Goal: Task Accomplishment & Management: Use online tool/utility

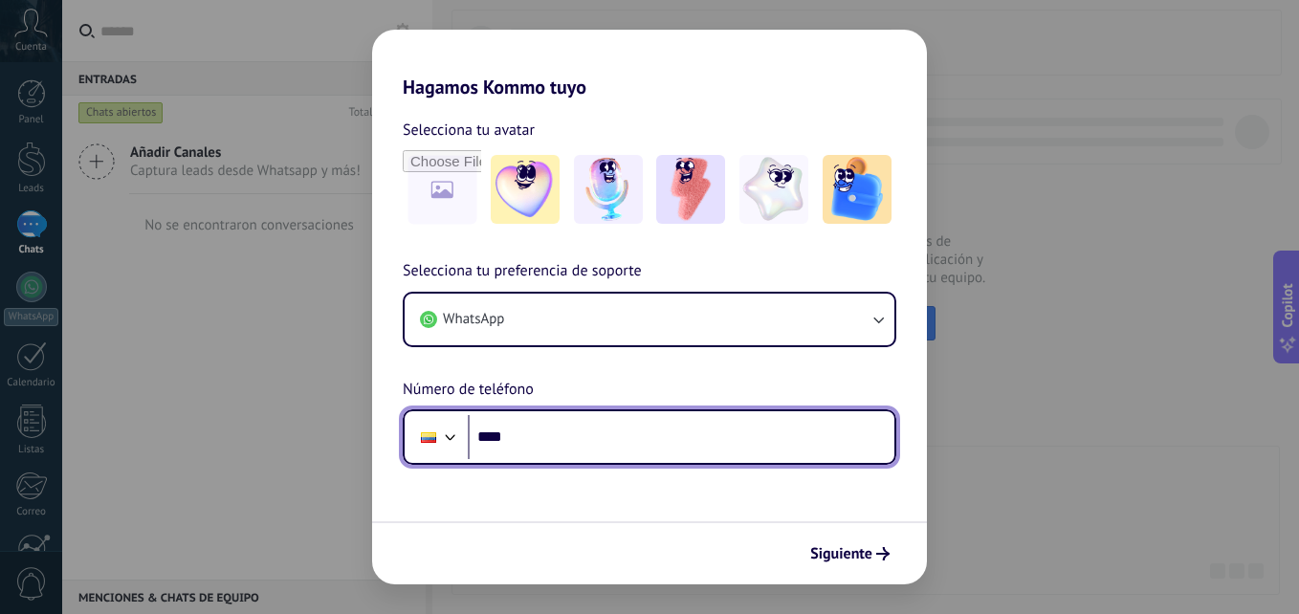
click at [428, 428] on div at bounding box center [428, 437] width 36 height 40
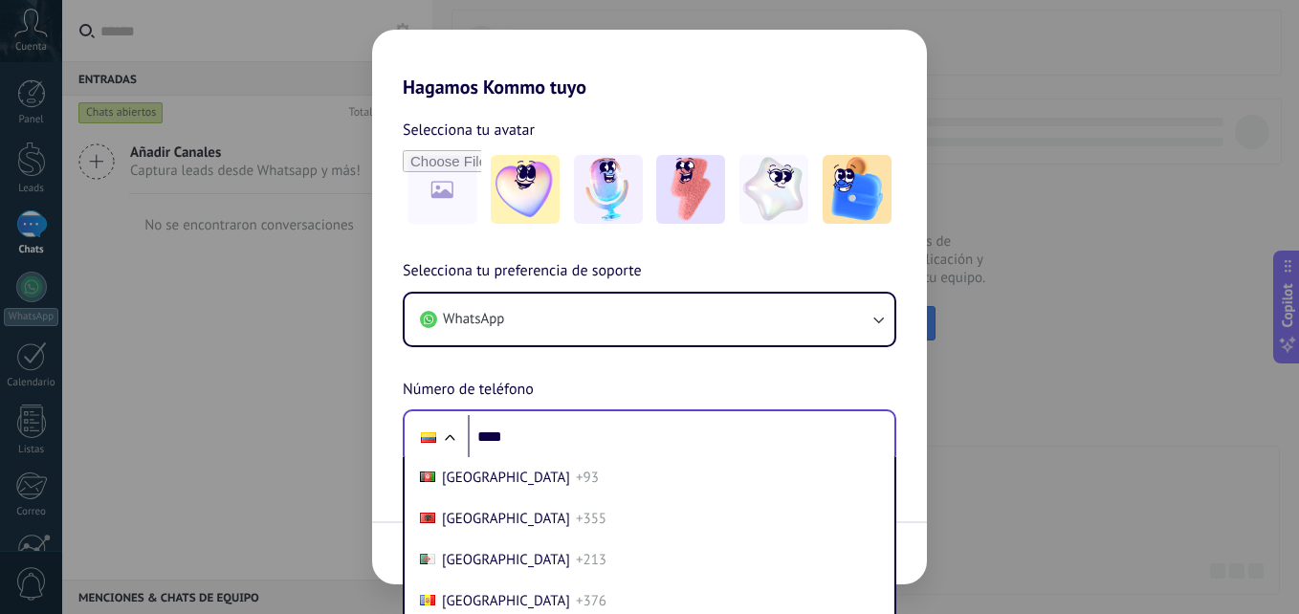
scroll to position [2033, 0]
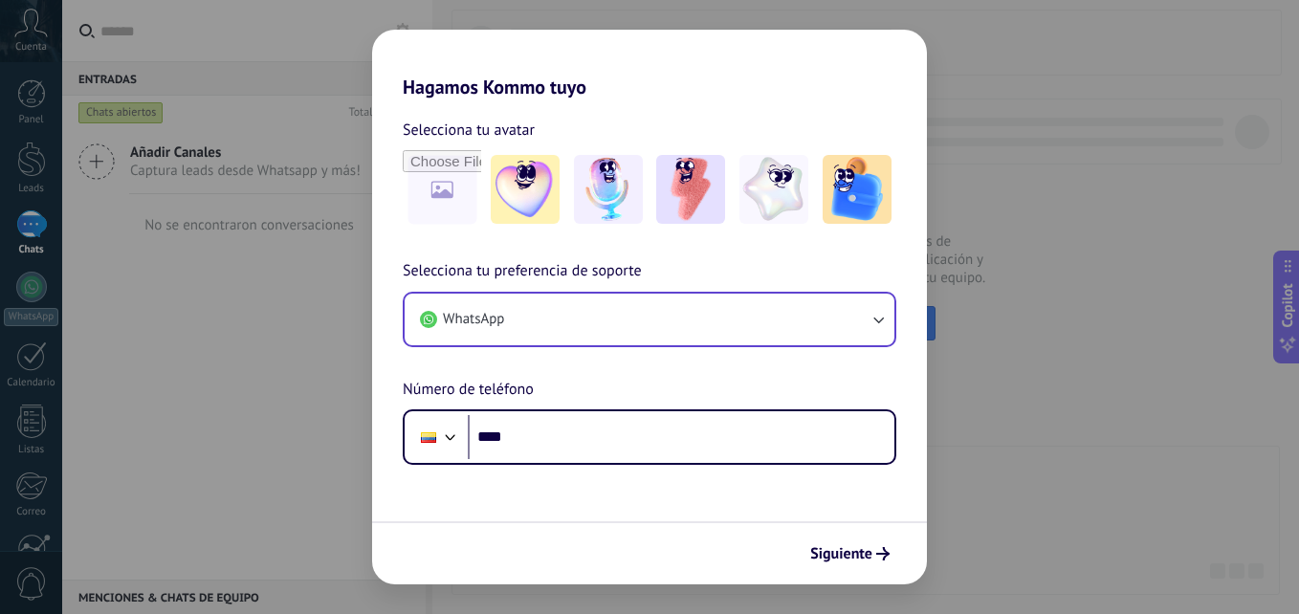
click at [629, 307] on div "Selecciona tu preferencia de soporte WhatsApp Número de teléfono Phone ****" at bounding box center [649, 362] width 555 height 206
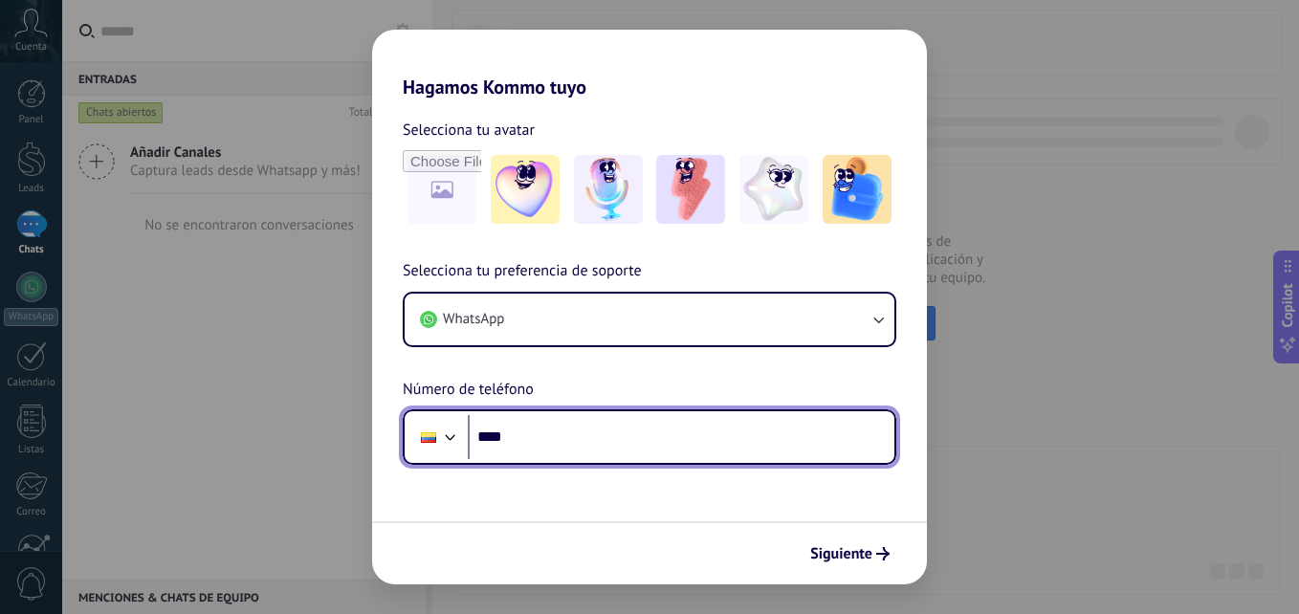
click at [616, 442] on input "****" at bounding box center [681, 437] width 427 height 44
type input "**********"
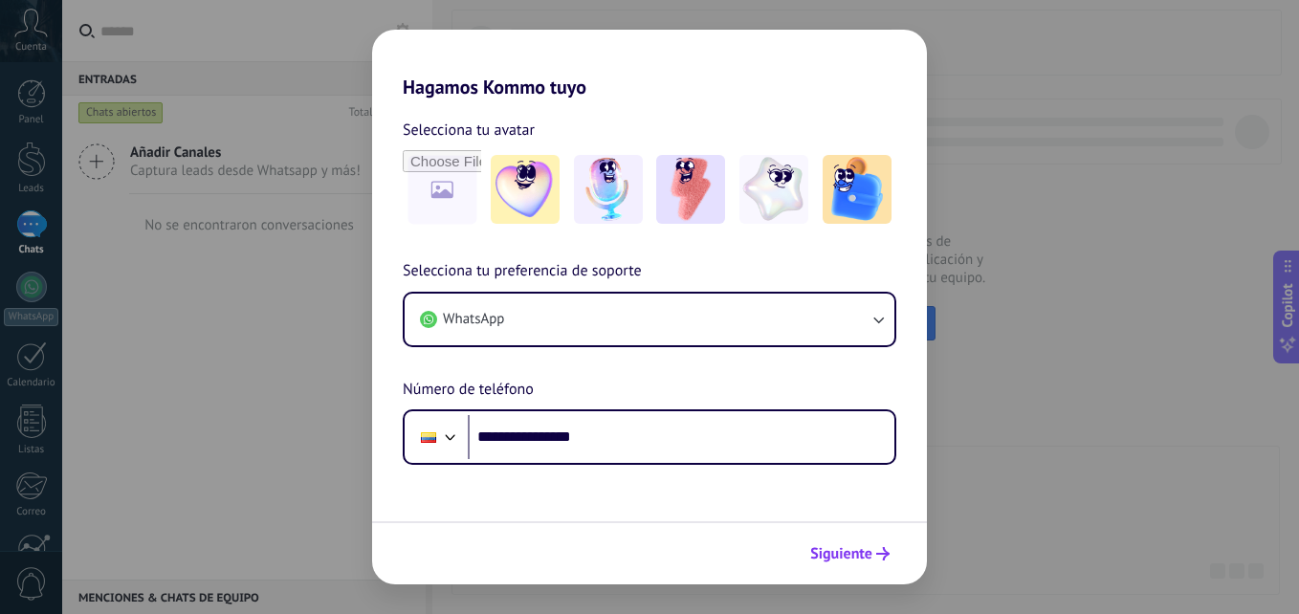
click at [869, 567] on button "Siguiente" at bounding box center [850, 554] width 97 height 33
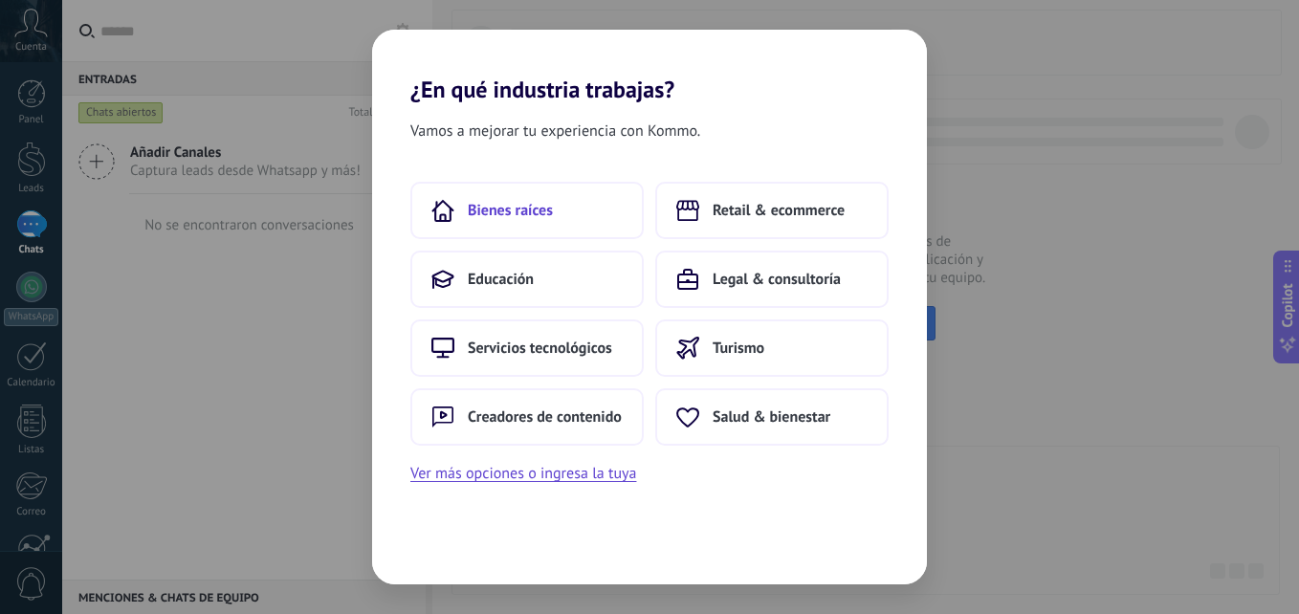
click at [560, 216] on button "Bienes raíces" at bounding box center [526, 210] width 233 height 57
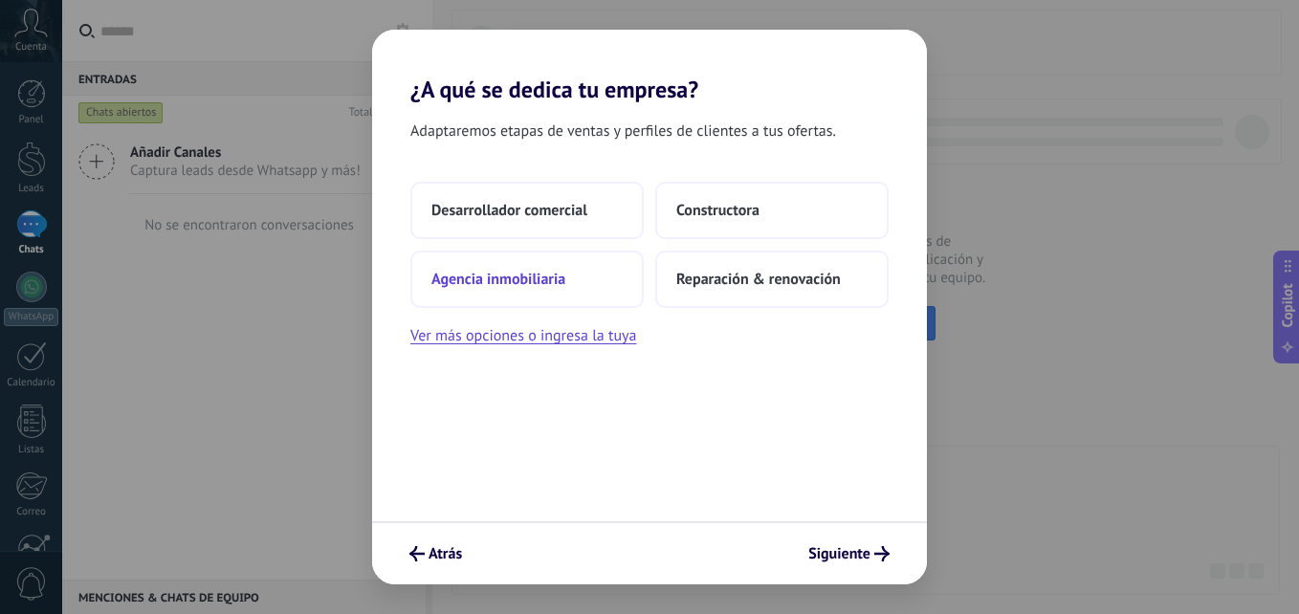
click at [582, 274] on button "Agencia inmobiliaria" at bounding box center [526, 279] width 233 height 57
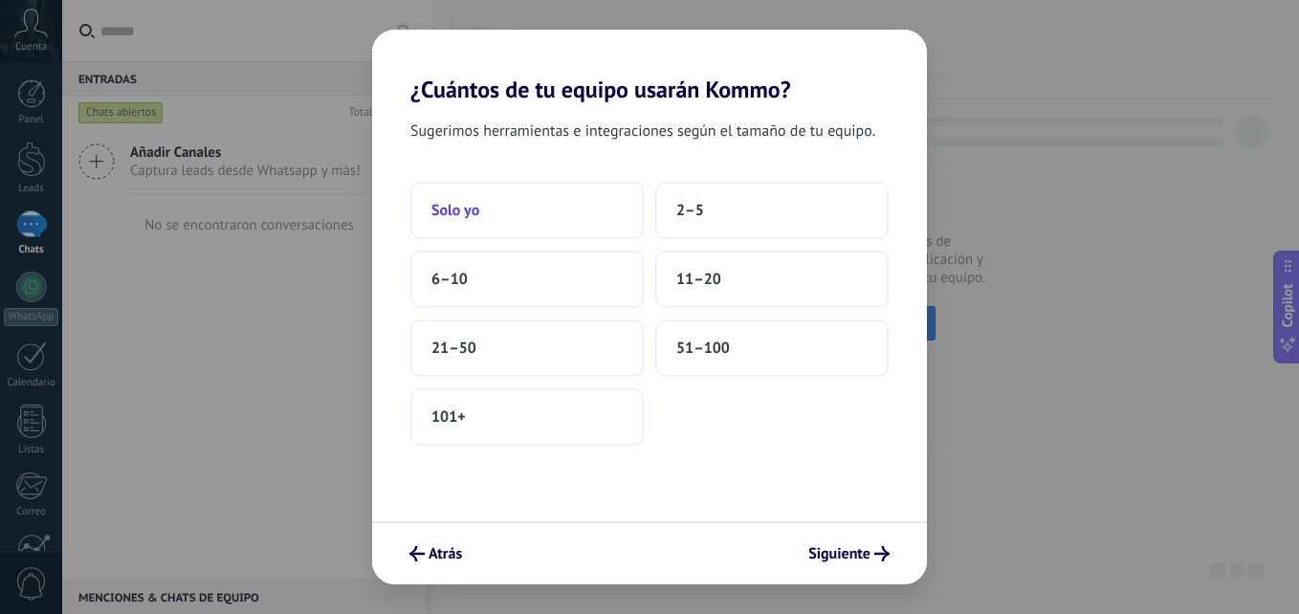
click at [640, 220] on button "Solo yo" at bounding box center [526, 210] width 233 height 57
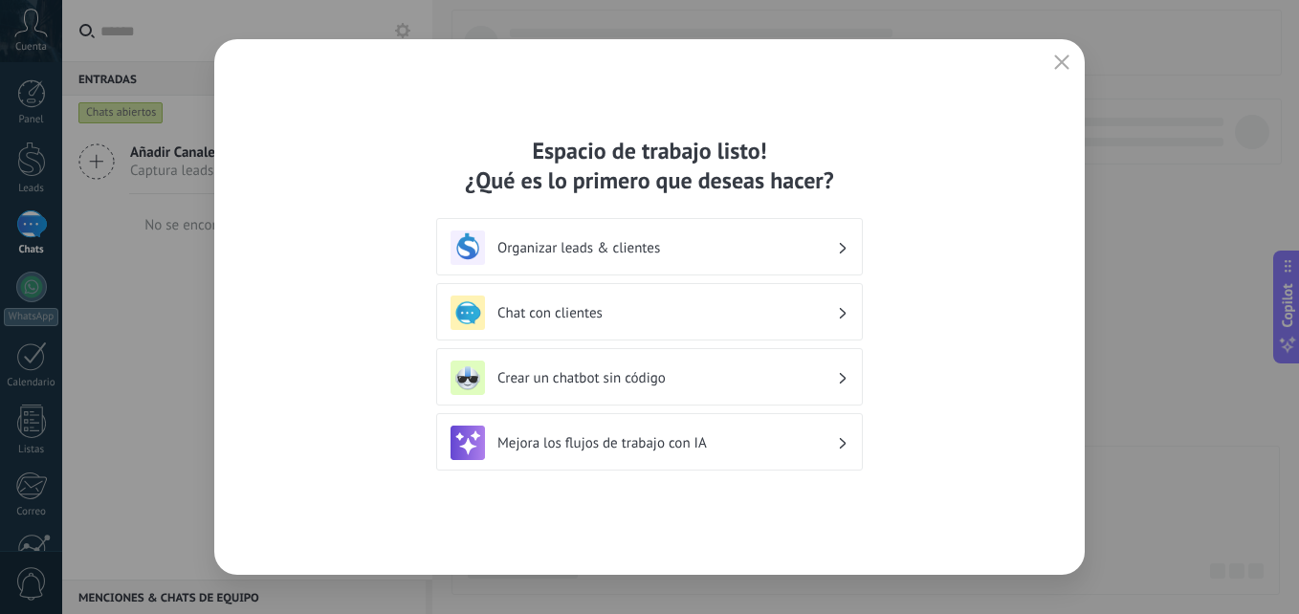
click at [829, 333] on div "Chat con clientes" at bounding box center [649, 311] width 427 height 57
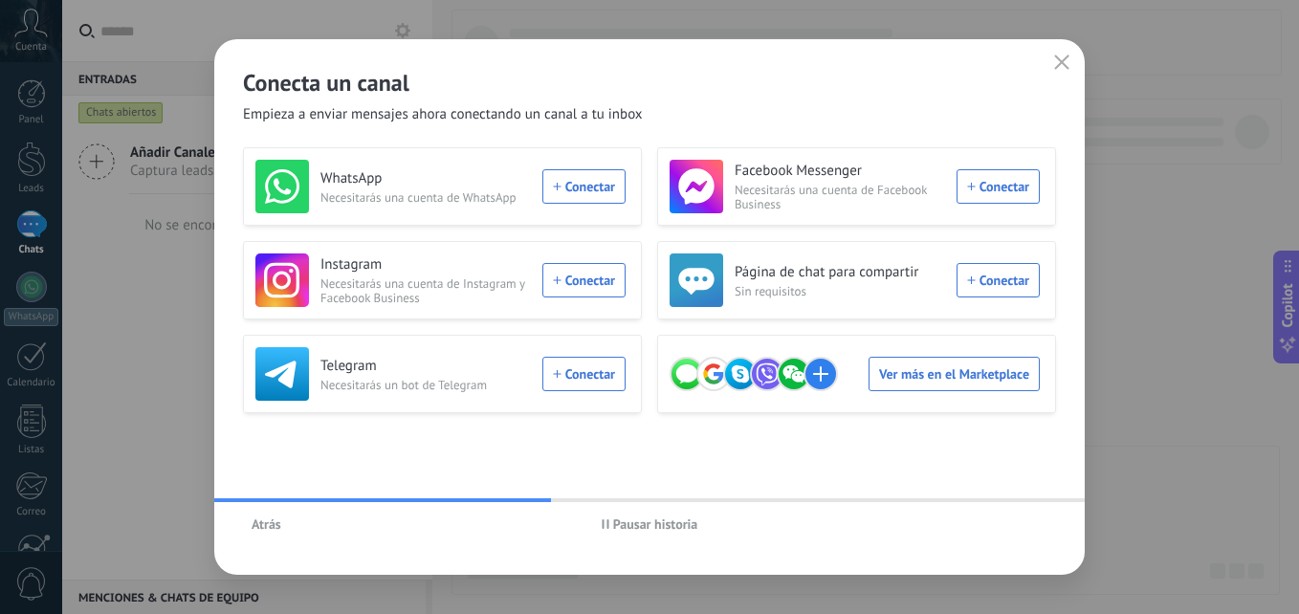
click at [271, 519] on span "Atrás" at bounding box center [267, 523] width 30 height 13
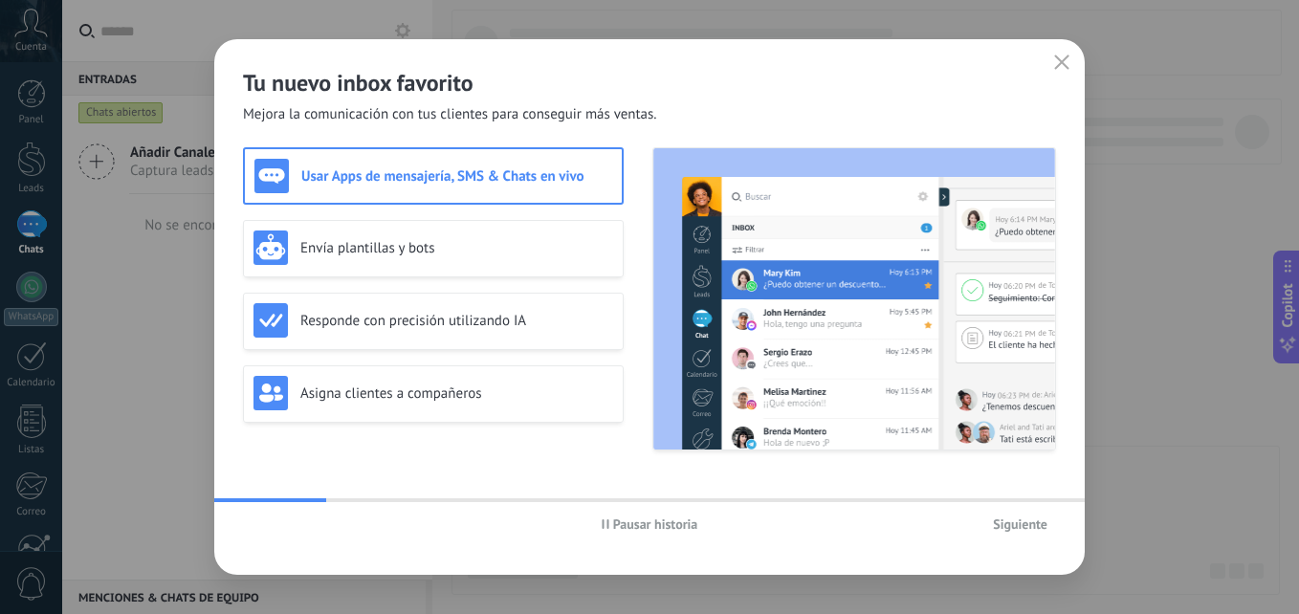
click at [634, 526] on span "Pausar historia" at bounding box center [655, 523] width 85 height 13
click at [485, 255] on h3 "Envía plantillas y bots" at bounding box center [456, 248] width 313 height 18
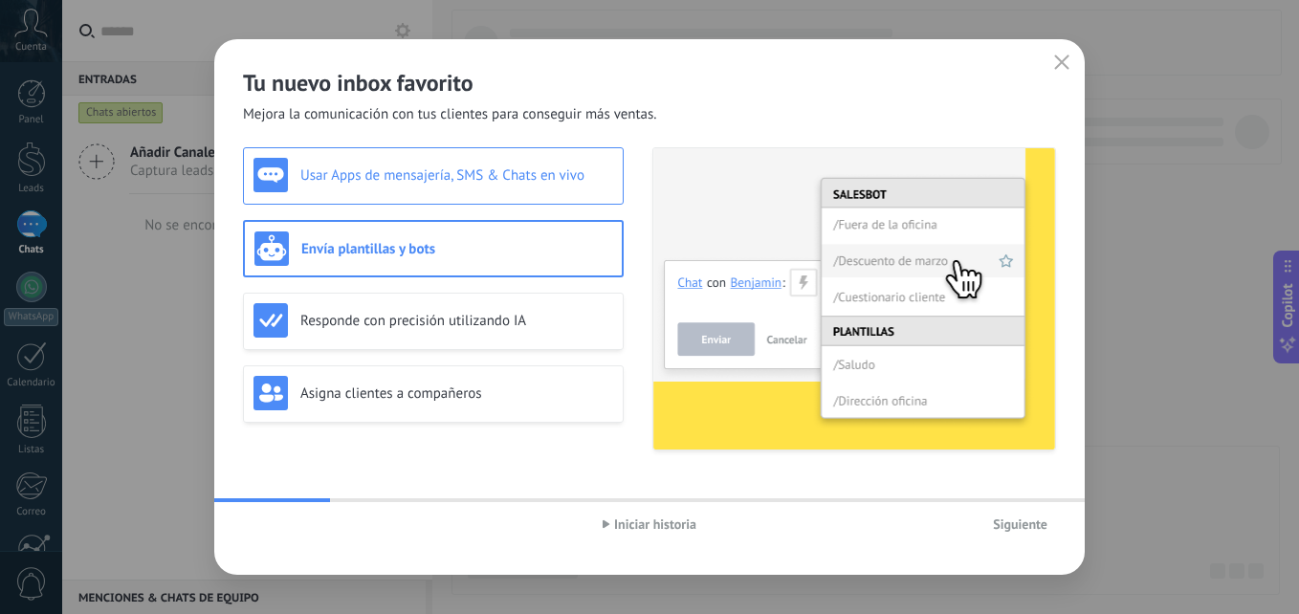
click at [573, 167] on h3 "Usar Apps de mensajería, SMS & Chats en vivo" at bounding box center [456, 175] width 313 height 18
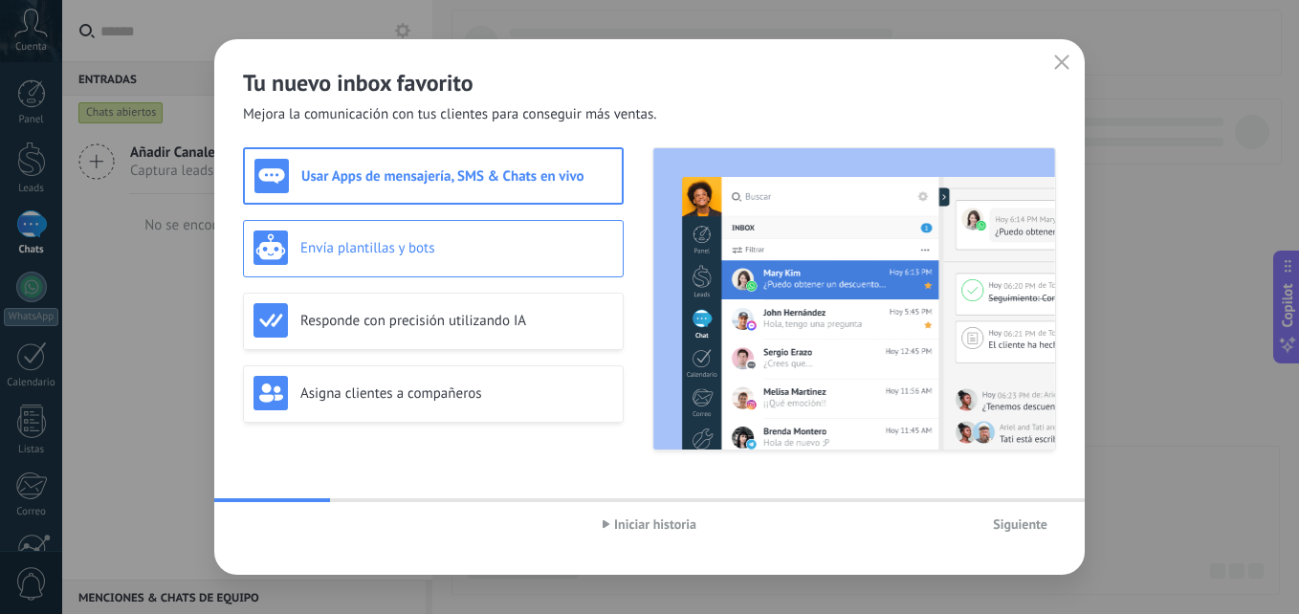
click at [511, 227] on div "Envía plantillas y bots" at bounding box center [433, 248] width 381 height 57
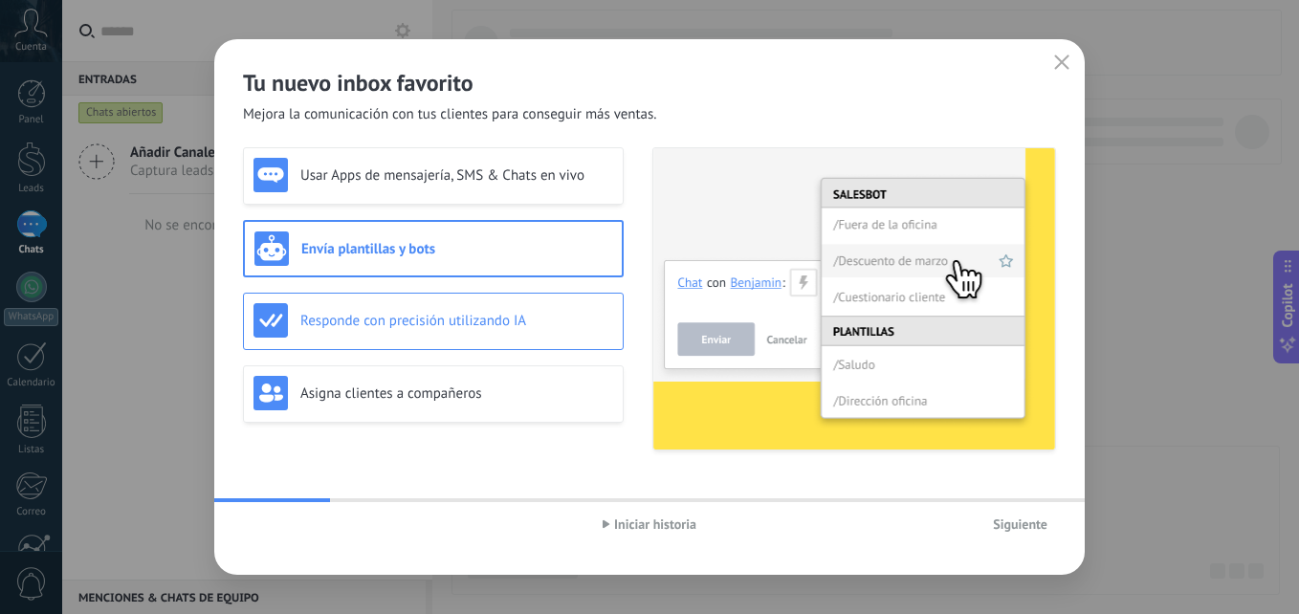
click at [468, 312] on h3 "Responde con precisión utilizando IA" at bounding box center [456, 321] width 313 height 18
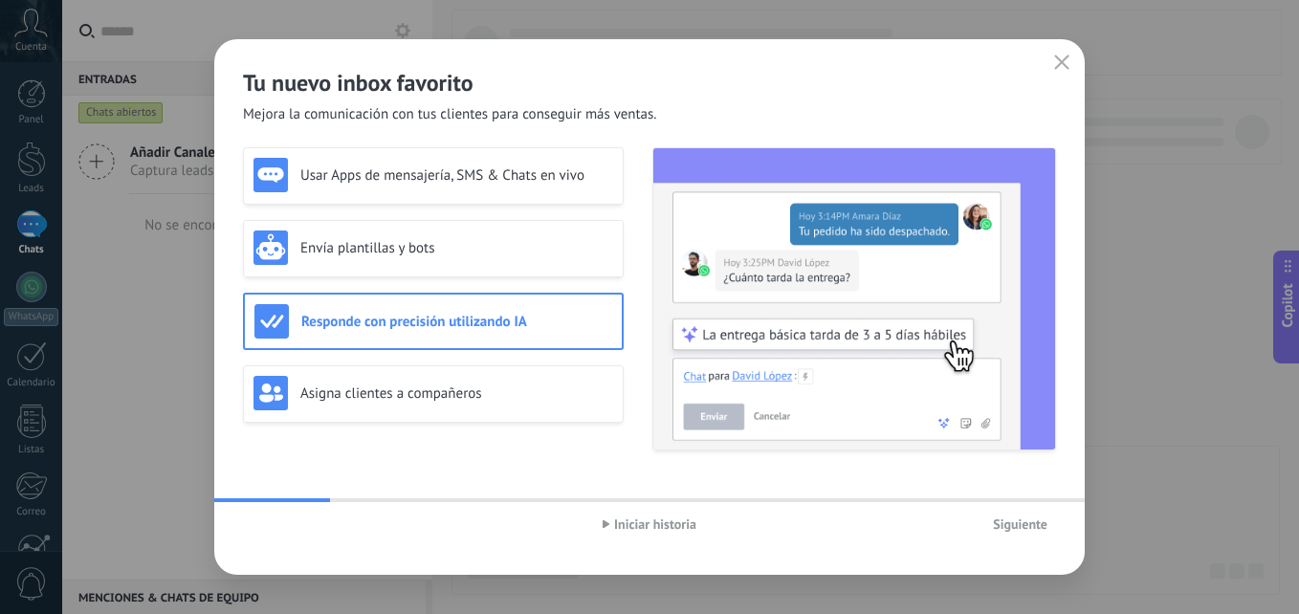
click at [431, 428] on div "Usar Apps de mensajería, SMS & Chats en vivo Envía plantillas y bots Responde c…" at bounding box center [433, 298] width 381 height 303
click at [457, 397] on h3 "Asigna clientes a compañeros" at bounding box center [456, 394] width 313 height 18
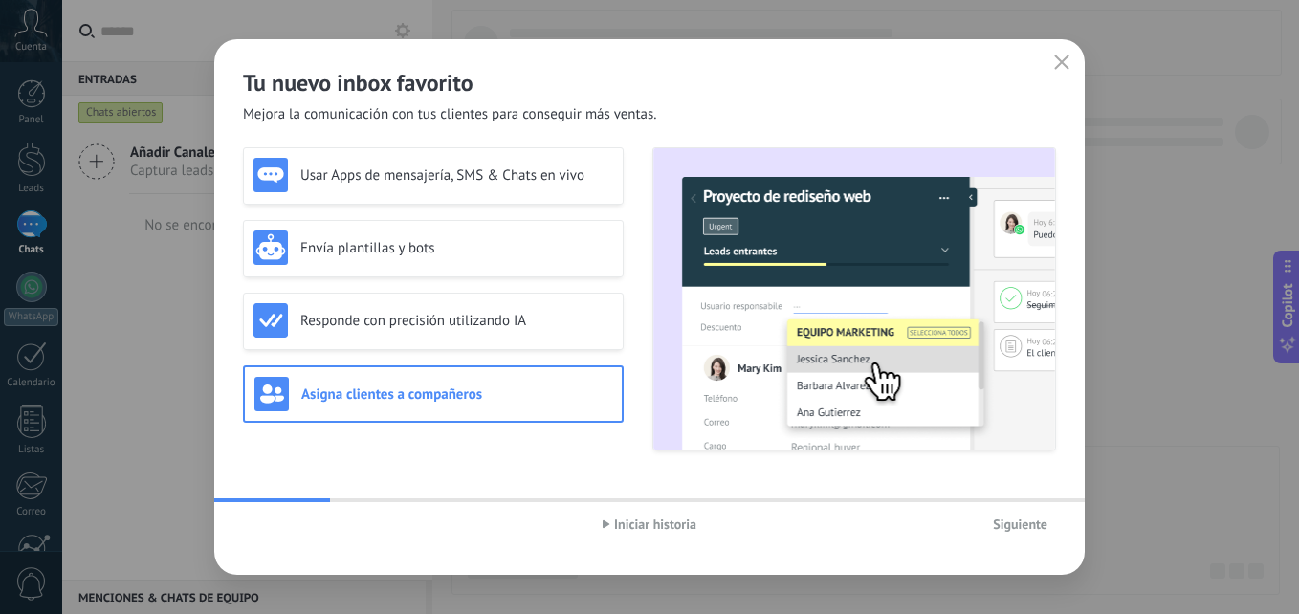
click at [1004, 525] on span "Siguiente" at bounding box center [1020, 523] width 55 height 13
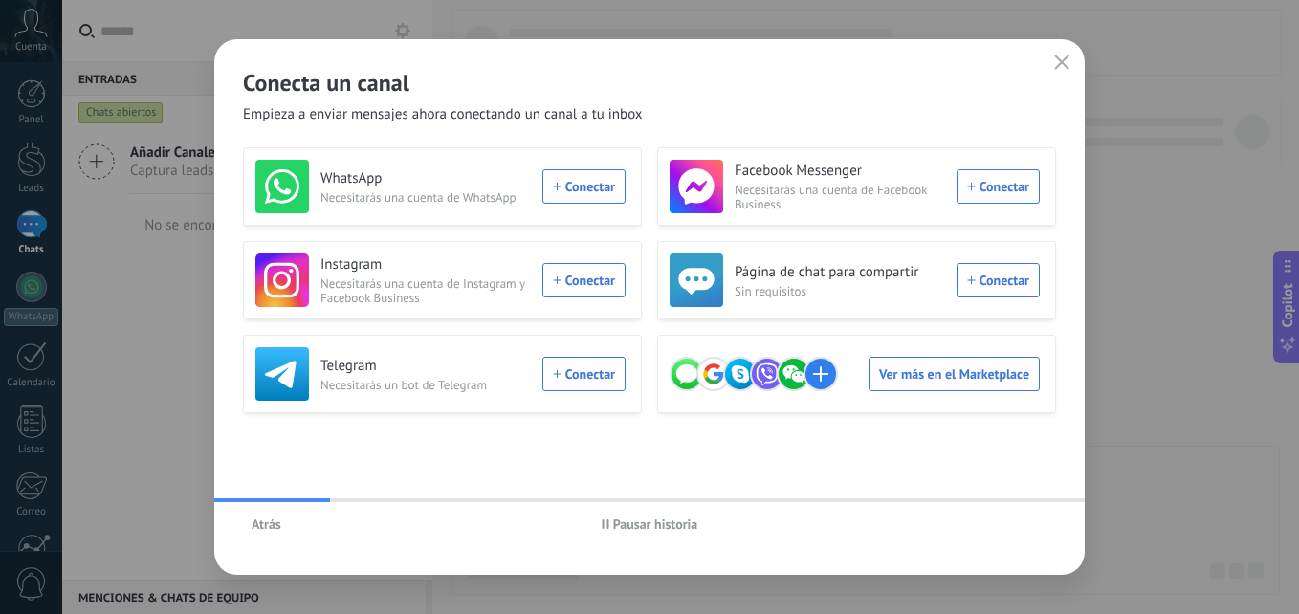
click at [636, 517] on span "Pausar historia" at bounding box center [655, 523] width 85 height 13
click at [600, 195] on div "WhatsApp Necesitarás una cuenta de WhatsApp Conectar" at bounding box center [440, 187] width 370 height 54
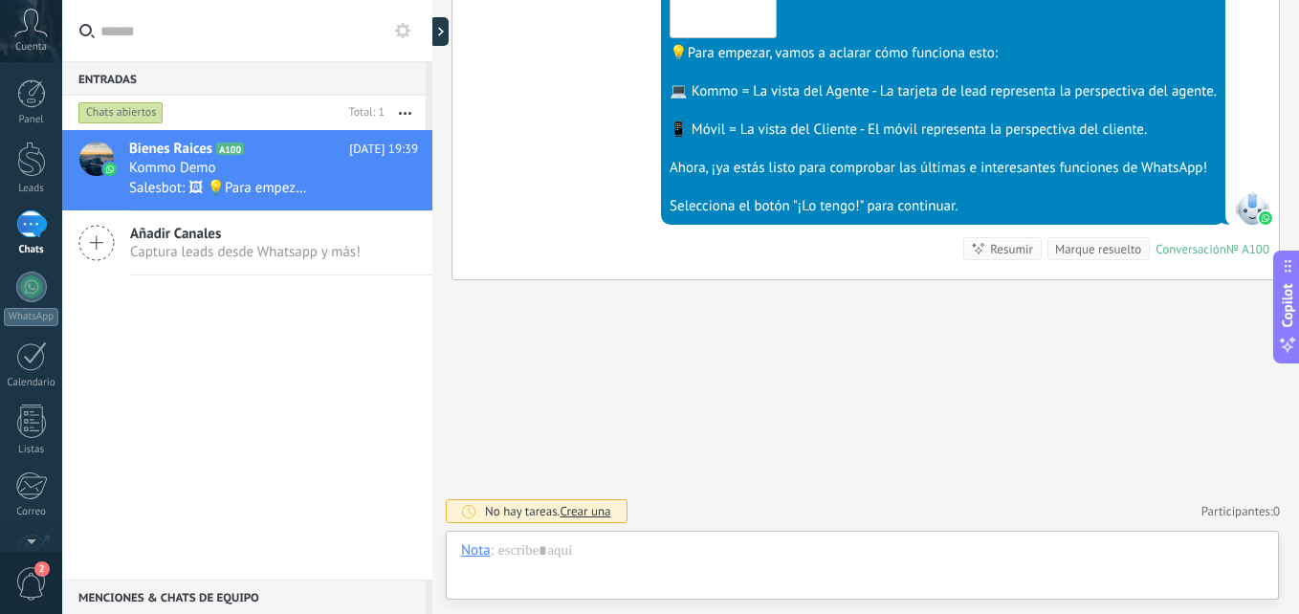
scroll to position [29, 0]
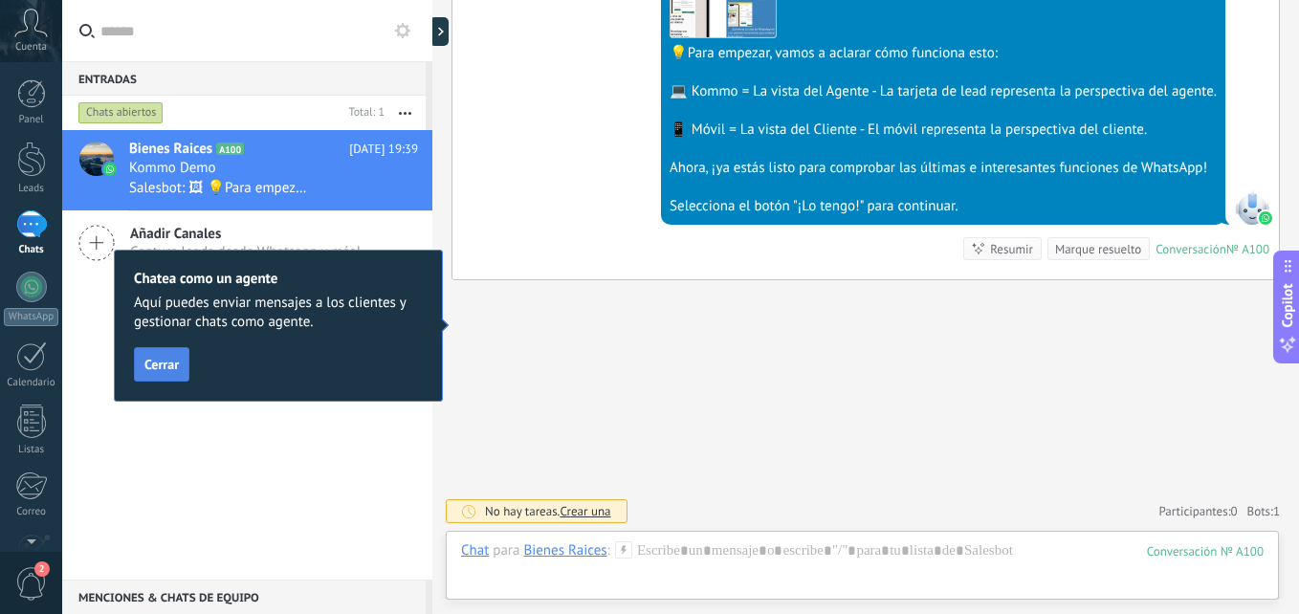
click at [164, 362] on span "Cerrar" at bounding box center [161, 364] width 34 height 13
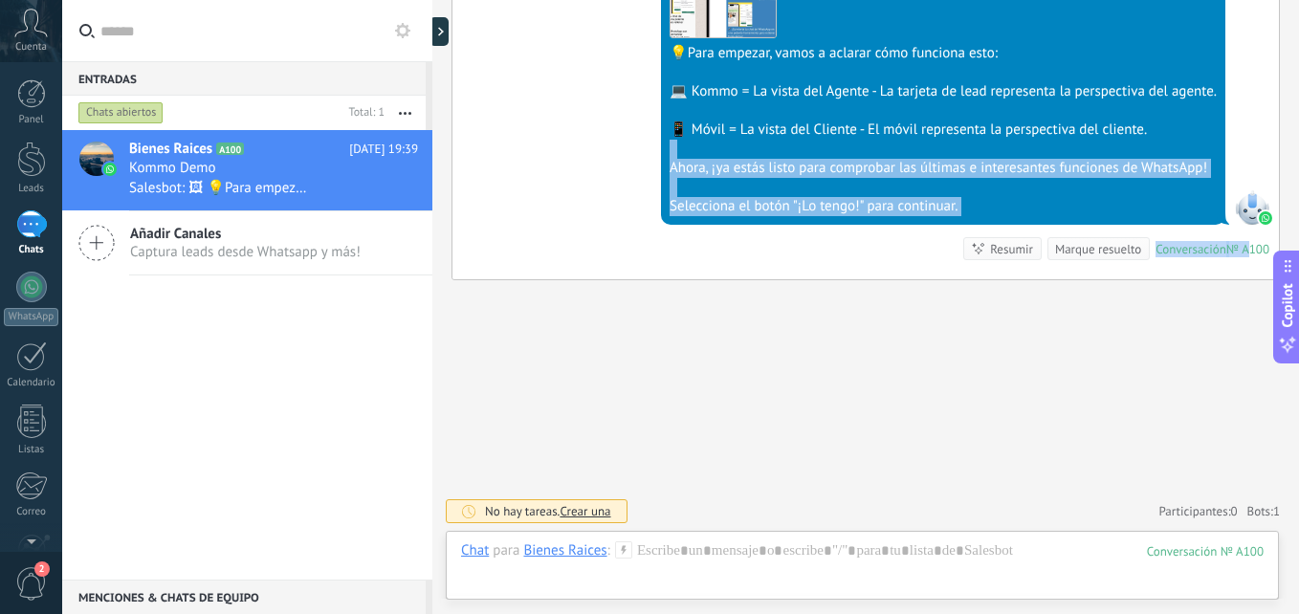
drag, startPoint x: 1250, startPoint y: 135, endPoint x: 1243, endPoint y: 253, distance: 118.8
click at [1243, 253] on div "[DATE] 19:39 SalesBot (TestBot) Entregado Descargar 💡Para empezar, vamos a acla…" at bounding box center [865, 89] width 826 height 381
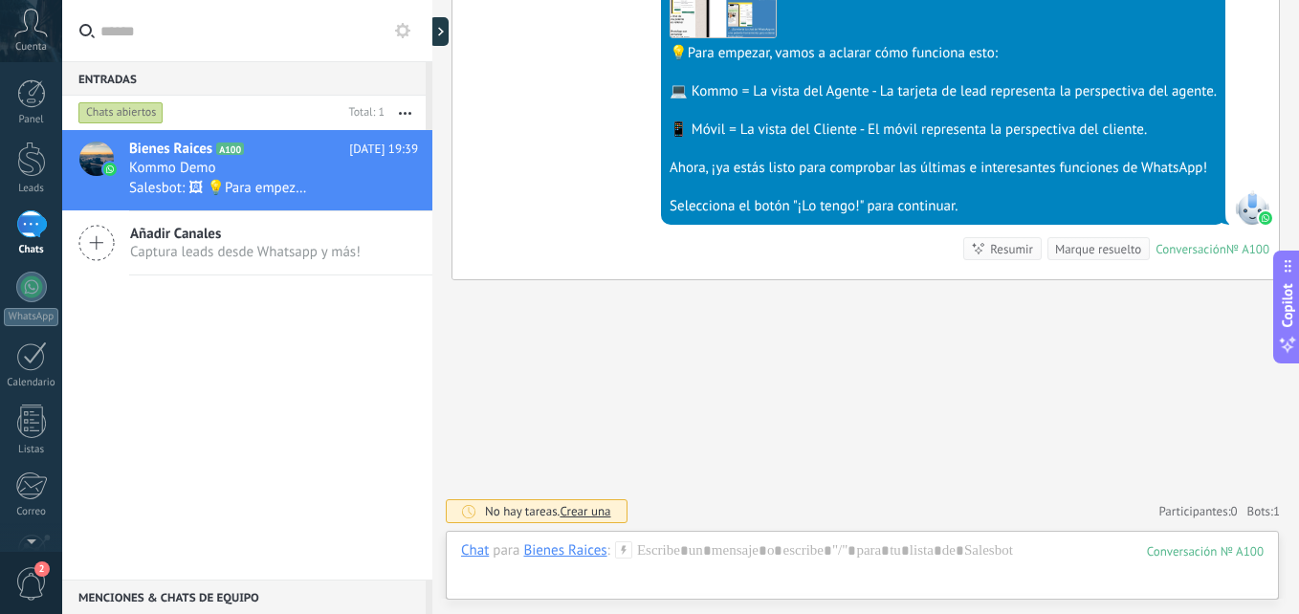
drag, startPoint x: 1243, startPoint y: 253, endPoint x: 1203, endPoint y: 341, distance: 96.7
click at [1288, 284] on span "Copilot" at bounding box center [1287, 306] width 19 height 44
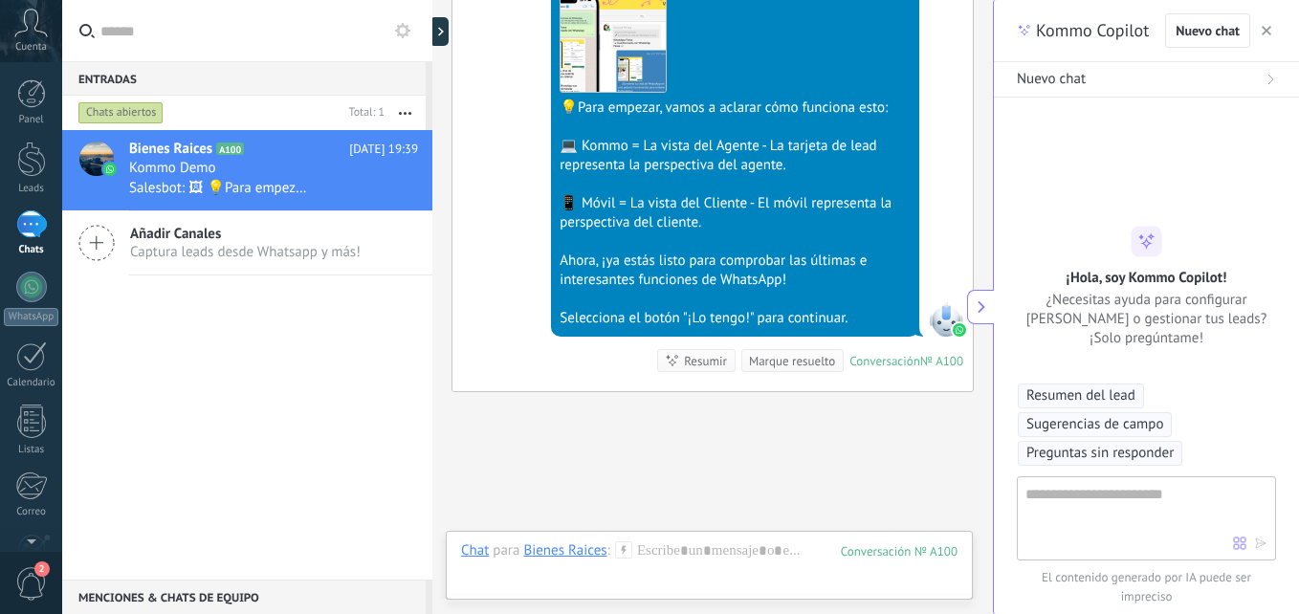
type textarea "**********"
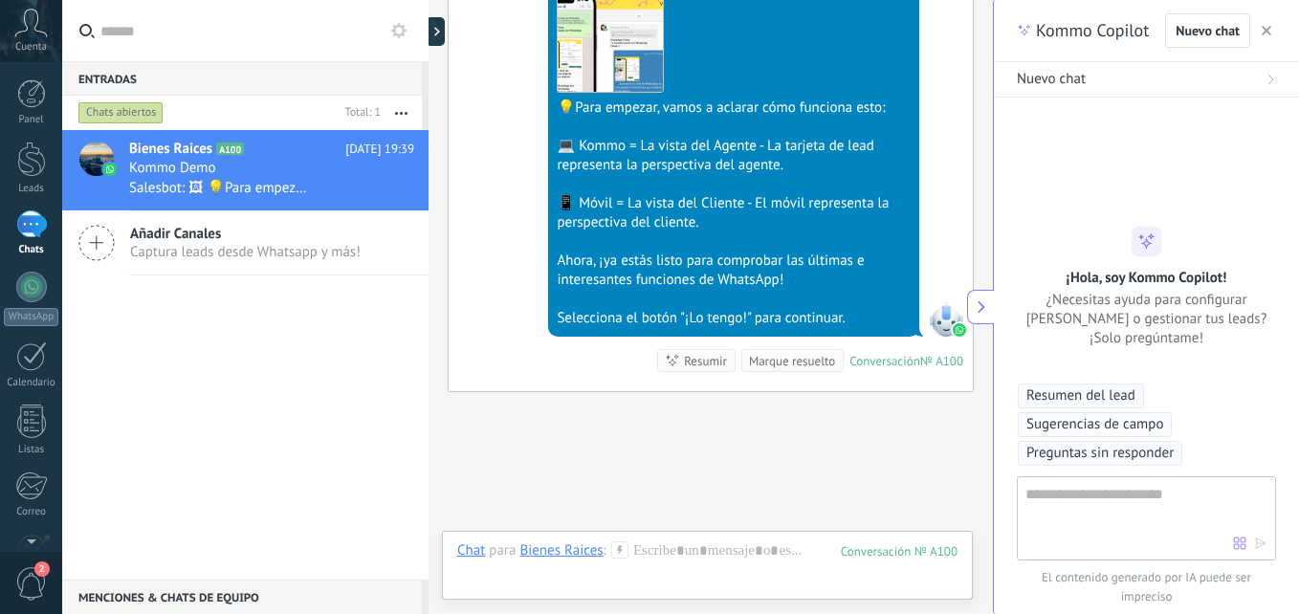
scroll to position [57, 0]
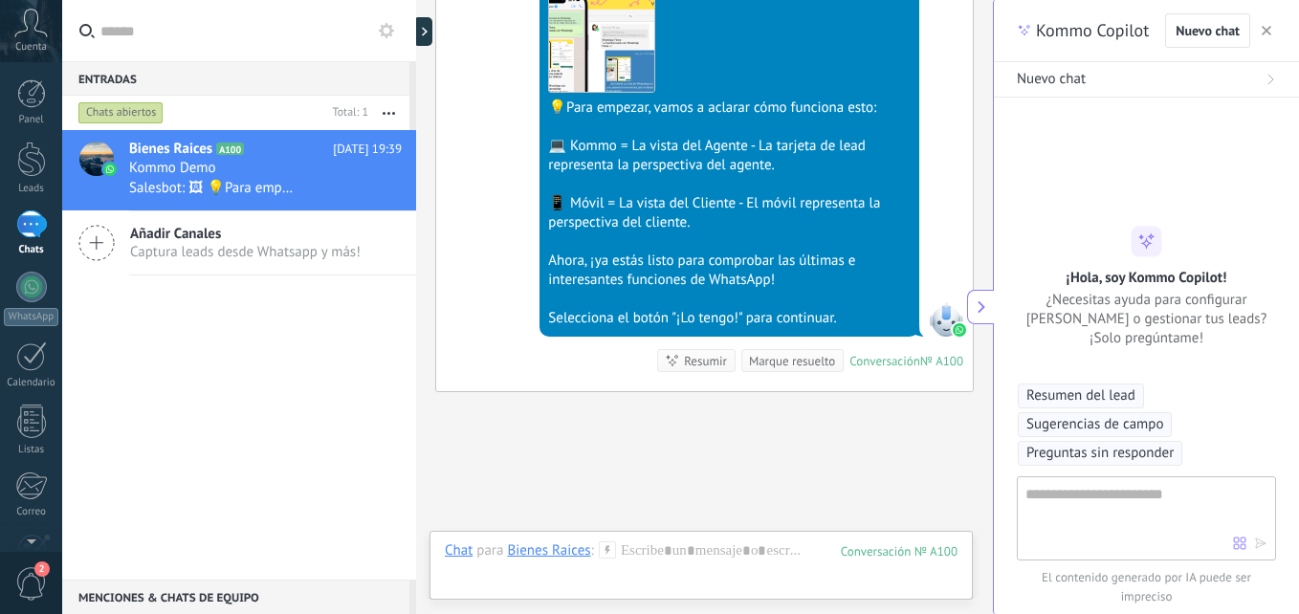
click at [1270, 24] on button "button" at bounding box center [1266, 30] width 19 height 23
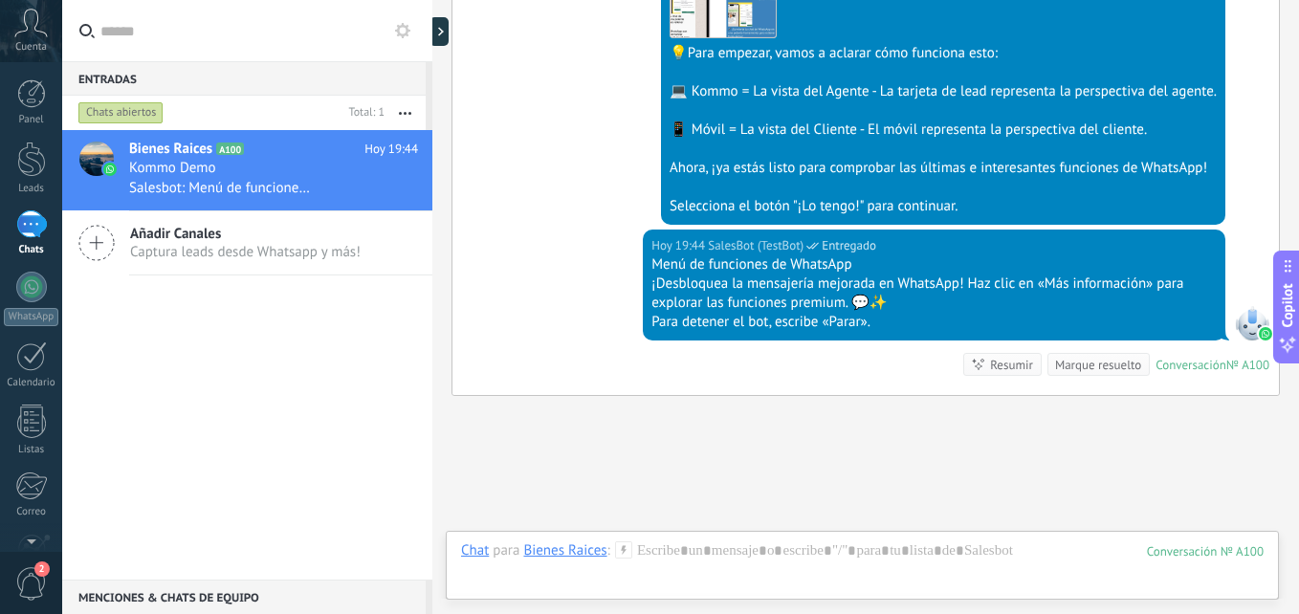
scroll to position [788, 0]
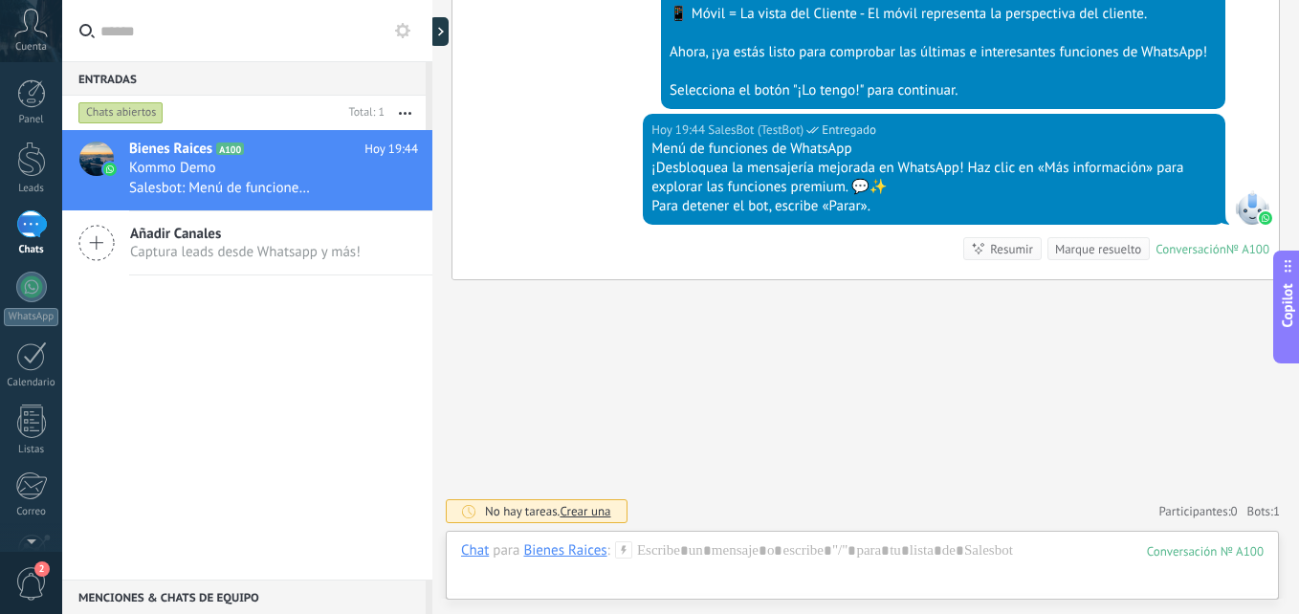
click at [1230, 154] on div "[DATE] 19:44 SalesBot (TestBot) Entregado Menú de funciones de WhatsApp ¡Desblo…" at bounding box center [865, 196] width 826 height 165
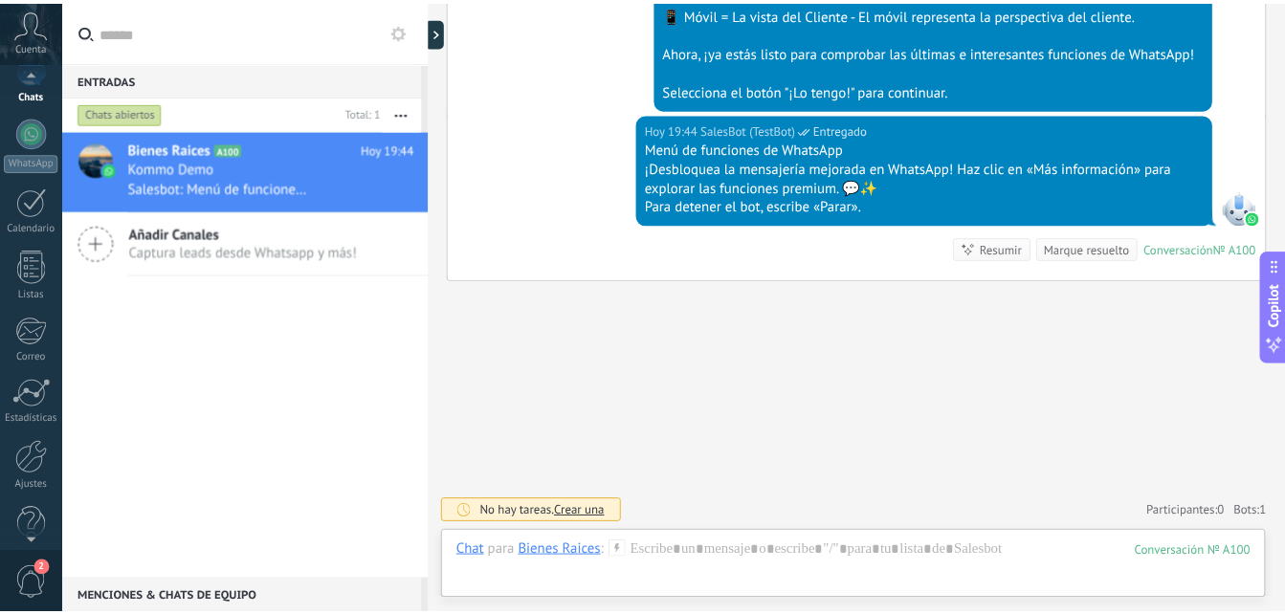
scroll to position [182, 0]
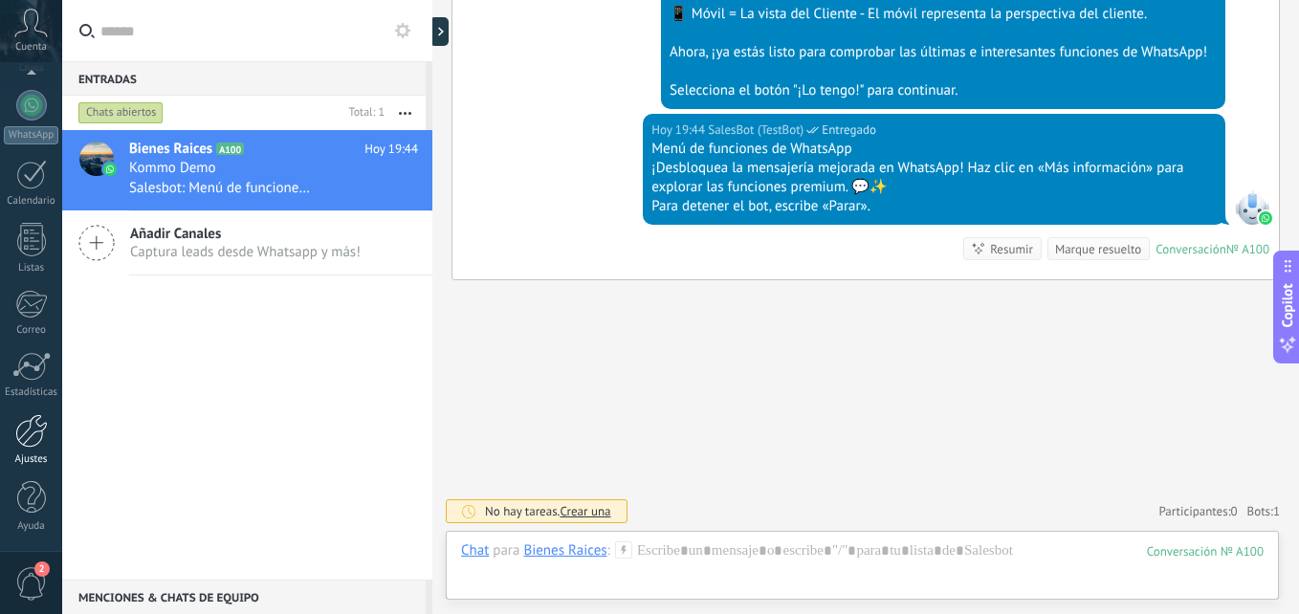
click at [28, 457] on div "Ajustes" at bounding box center [31, 459] width 55 height 12
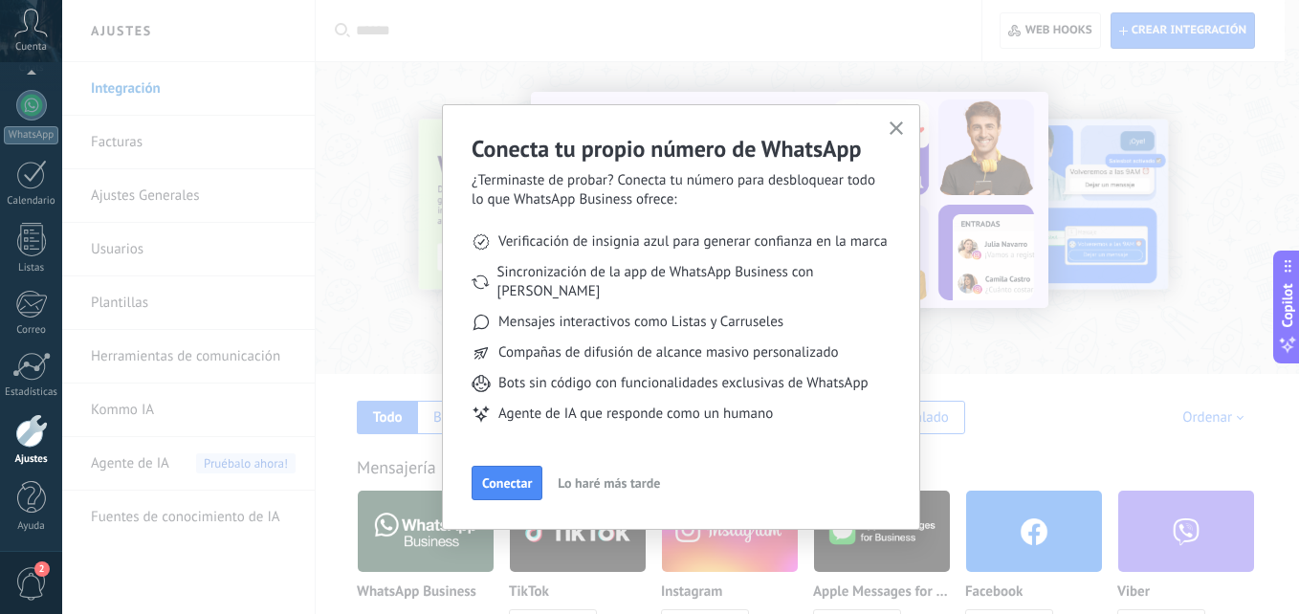
click at [894, 122] on icon "button" at bounding box center [897, 128] width 14 height 14
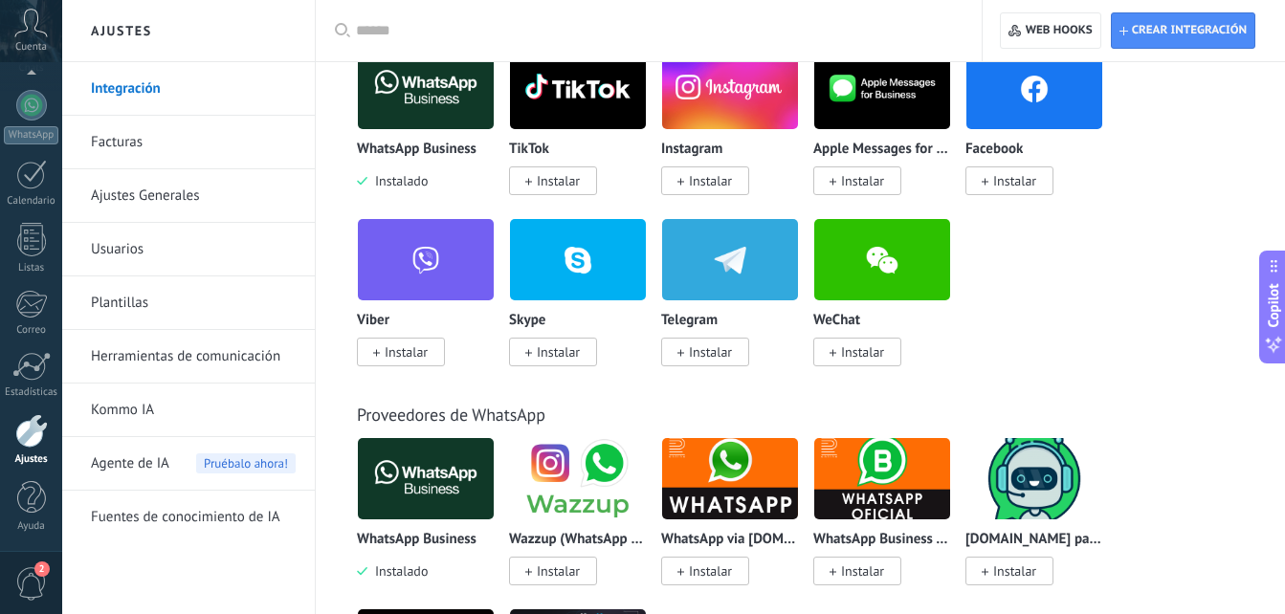
scroll to position [506, 0]
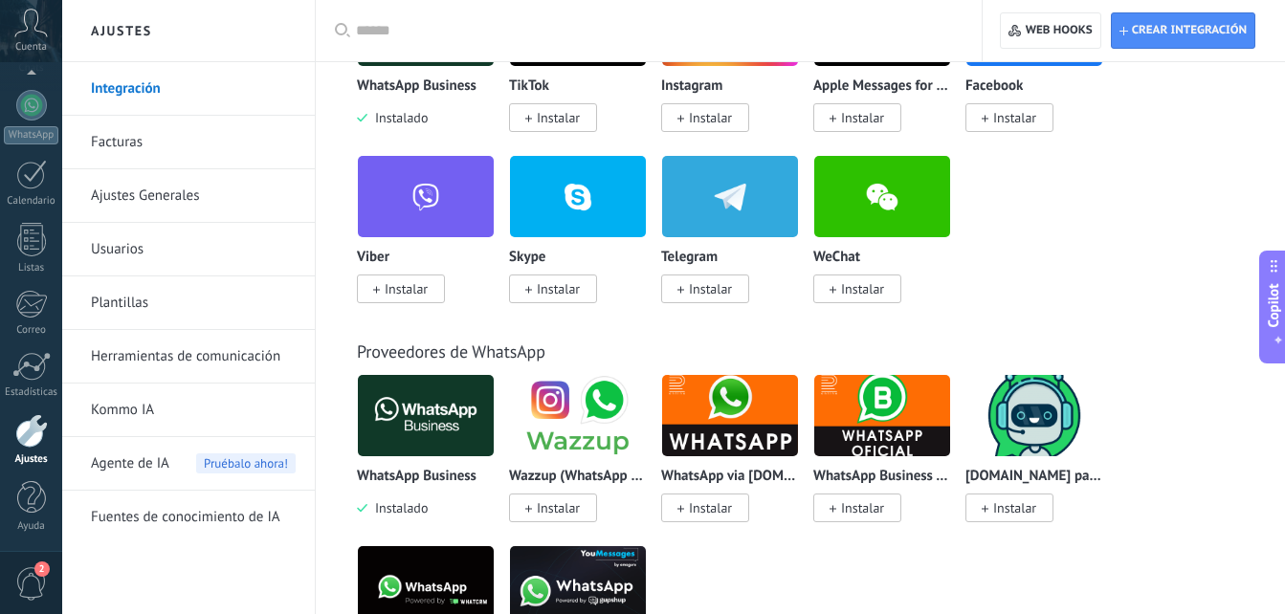
click at [179, 364] on link "Herramientas de comunicación" at bounding box center [193, 357] width 205 height 54
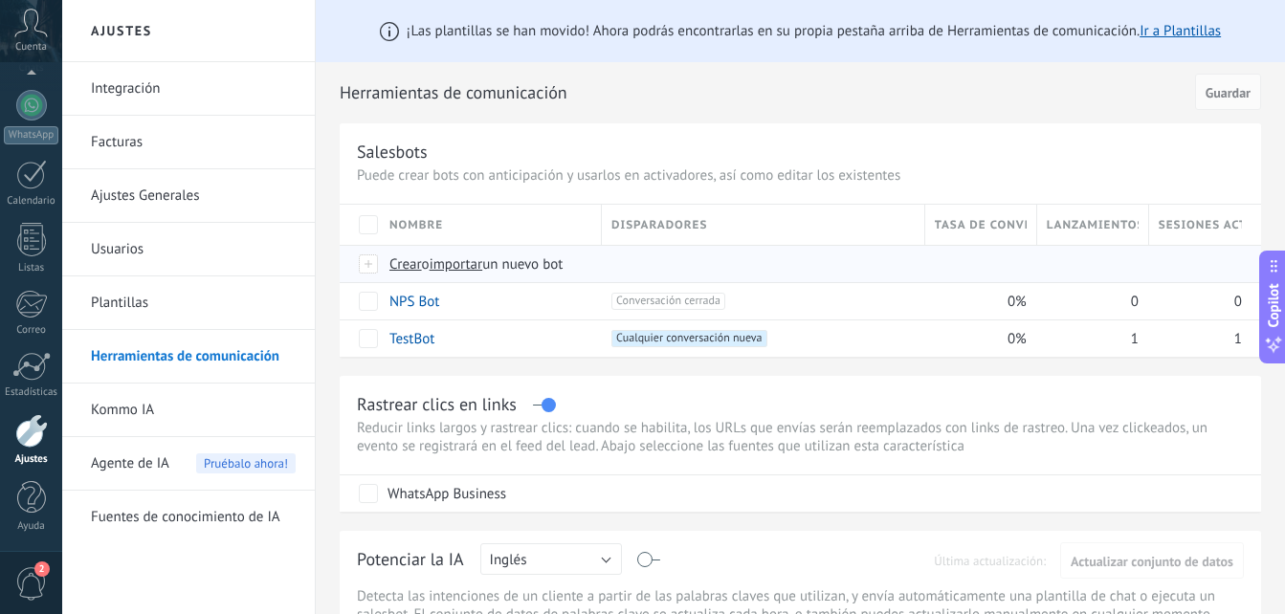
click at [412, 264] on span "Crear" at bounding box center [405, 264] width 33 height 18
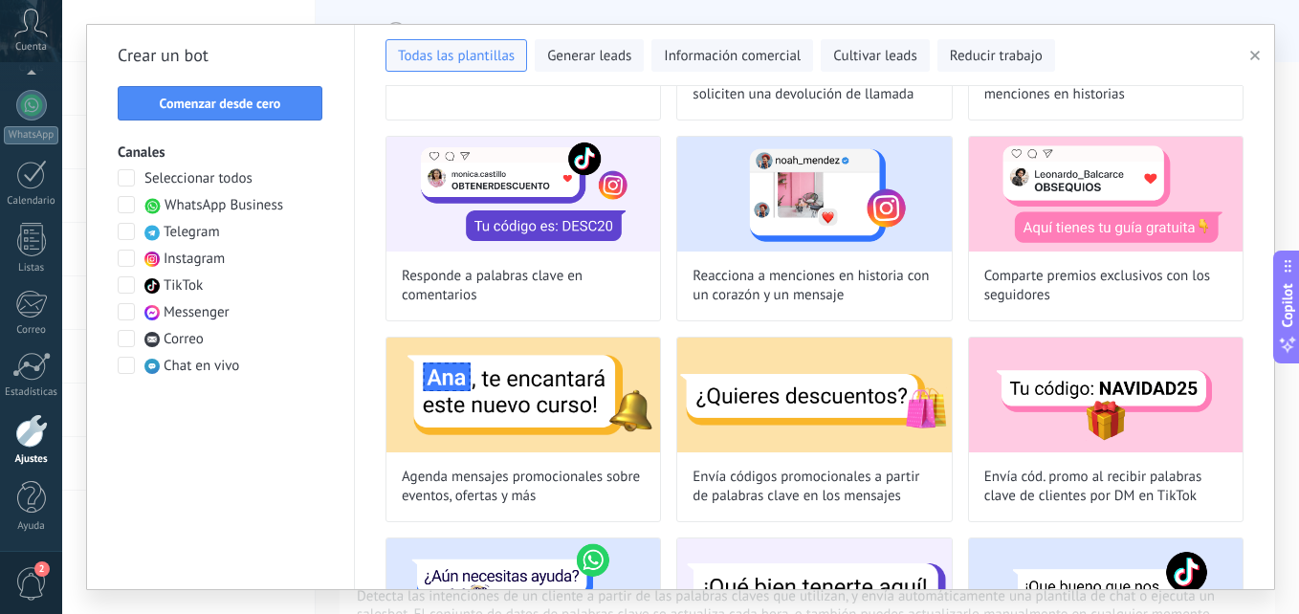
scroll to position [443, 0]
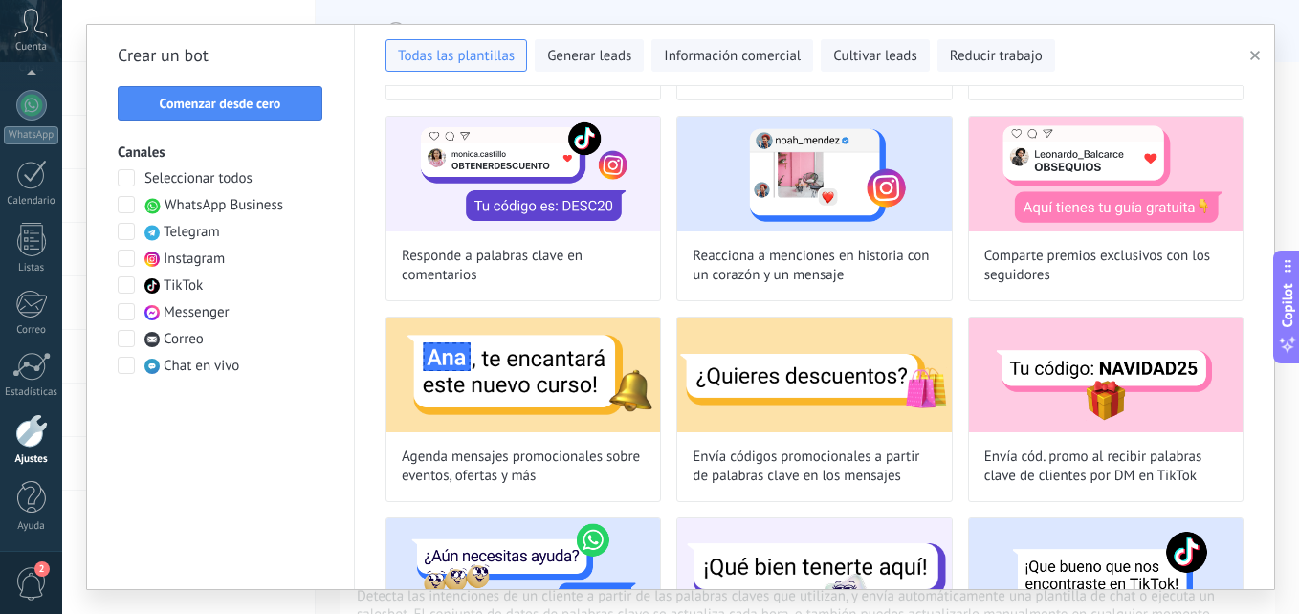
drag, startPoint x: 1266, startPoint y: 221, endPoint x: 1262, endPoint y: 242, distance: 21.6
click at [1262, 242] on div "Prueba el agente de IA — comunicación automatizada con clientes 24/7 Comienza d…" at bounding box center [814, 337] width 919 height 503
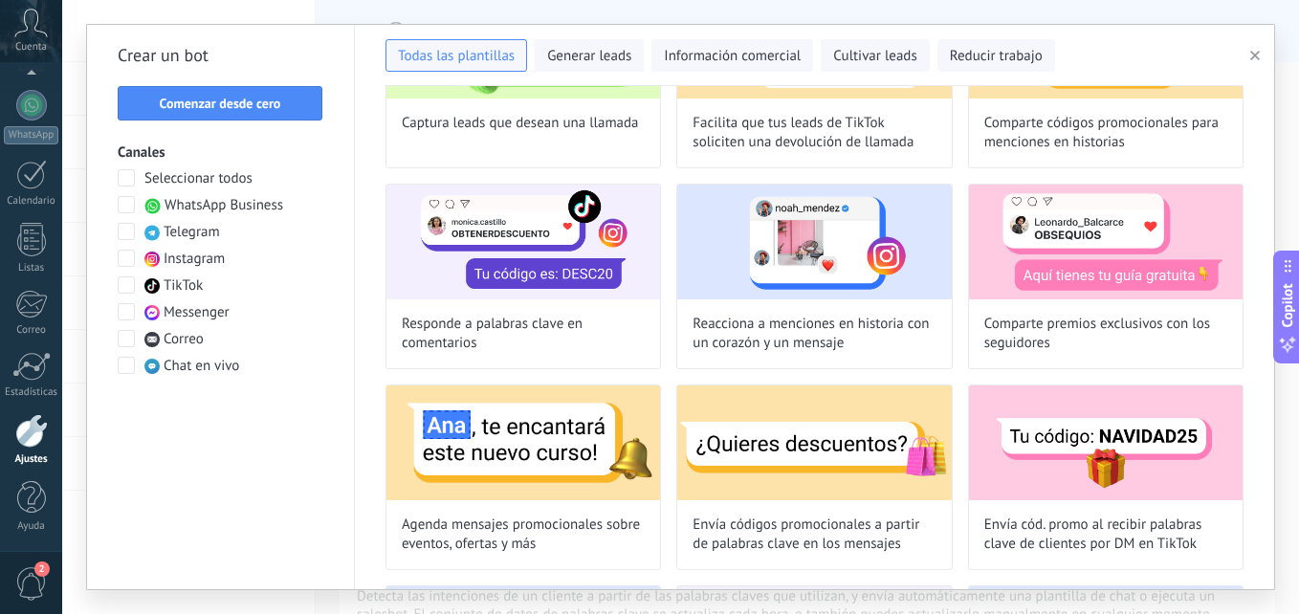
scroll to position [0, 0]
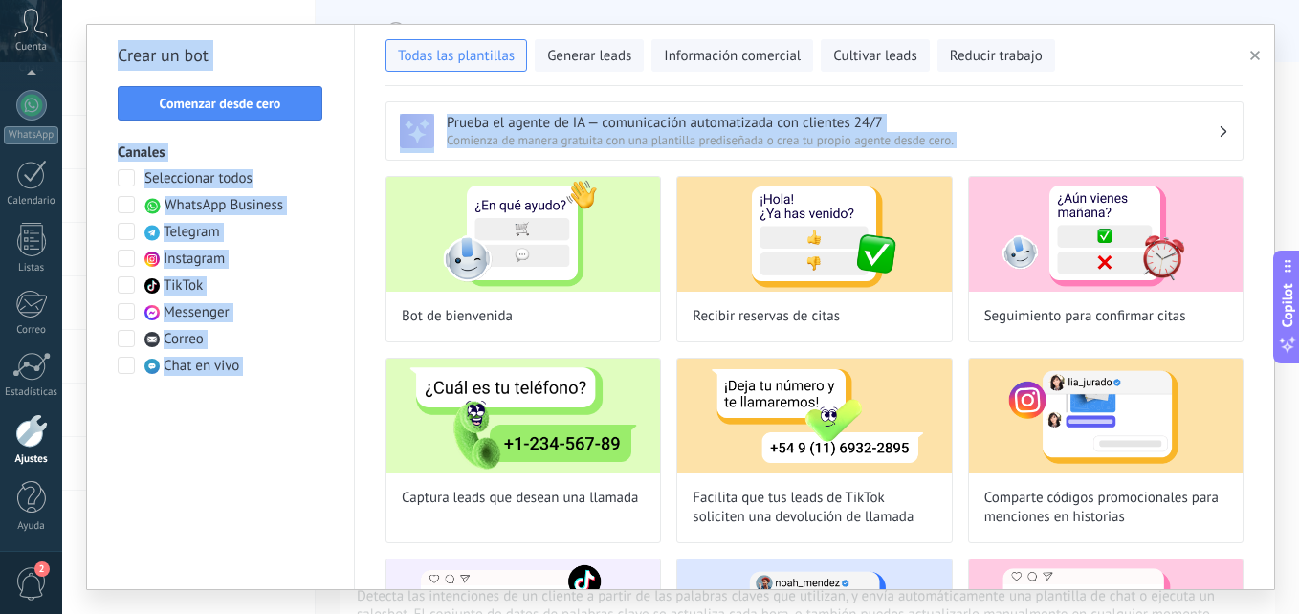
drag, startPoint x: 1274, startPoint y: 145, endPoint x: 1273, endPoint y: 165, distance: 19.2
click at [1273, 165] on div "**********" at bounding box center [680, 307] width 1189 height 566
drag, startPoint x: 1273, startPoint y: 165, endPoint x: 1252, endPoint y: 158, distance: 22.1
click at [1252, 158] on div "Prueba el agente de IA — comunicación automatizada con clientes 24/7 Comienza d…" at bounding box center [814, 123] width 919 height 75
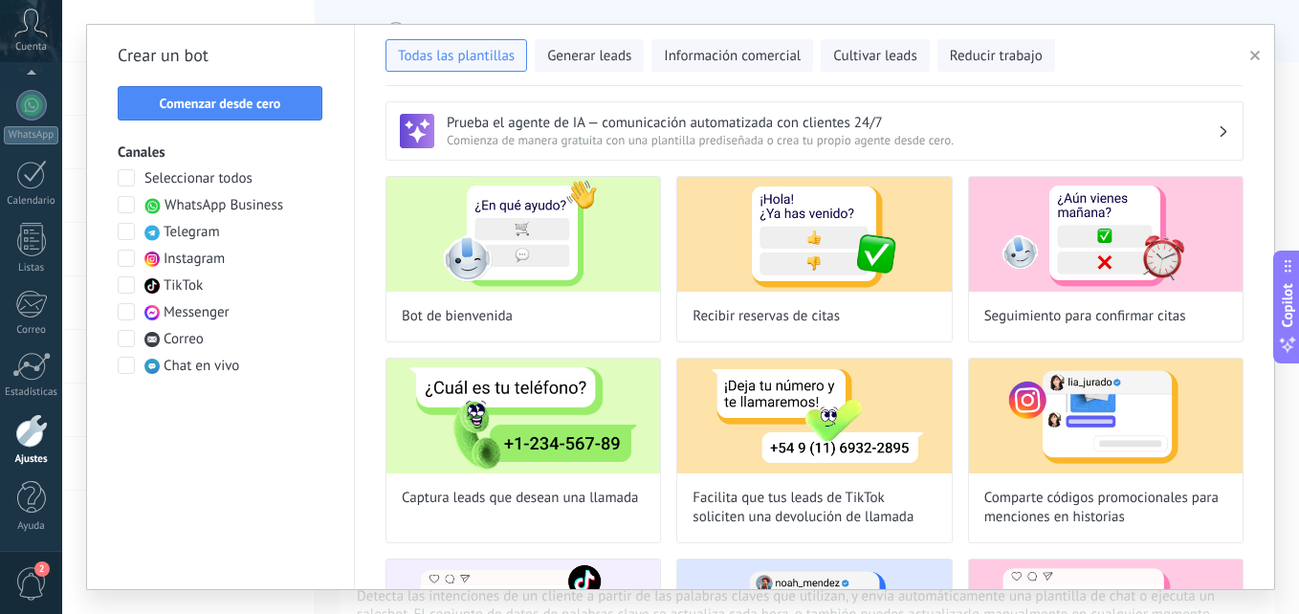
drag, startPoint x: 1275, startPoint y: 155, endPoint x: 1274, endPoint y: 168, distance: 13.4
click at [1274, 168] on div "**********" at bounding box center [680, 307] width 1237 height 614
click at [608, 45] on button "Generar leads" at bounding box center [589, 55] width 109 height 33
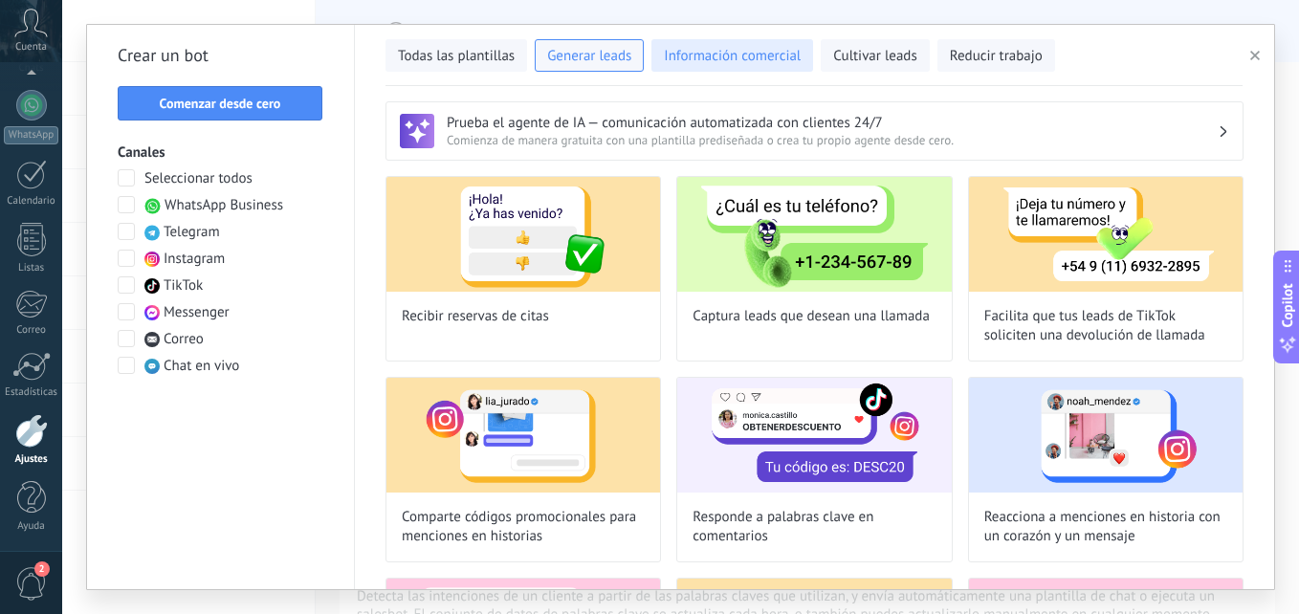
click at [693, 58] on span "Información comercial" at bounding box center [732, 56] width 137 height 19
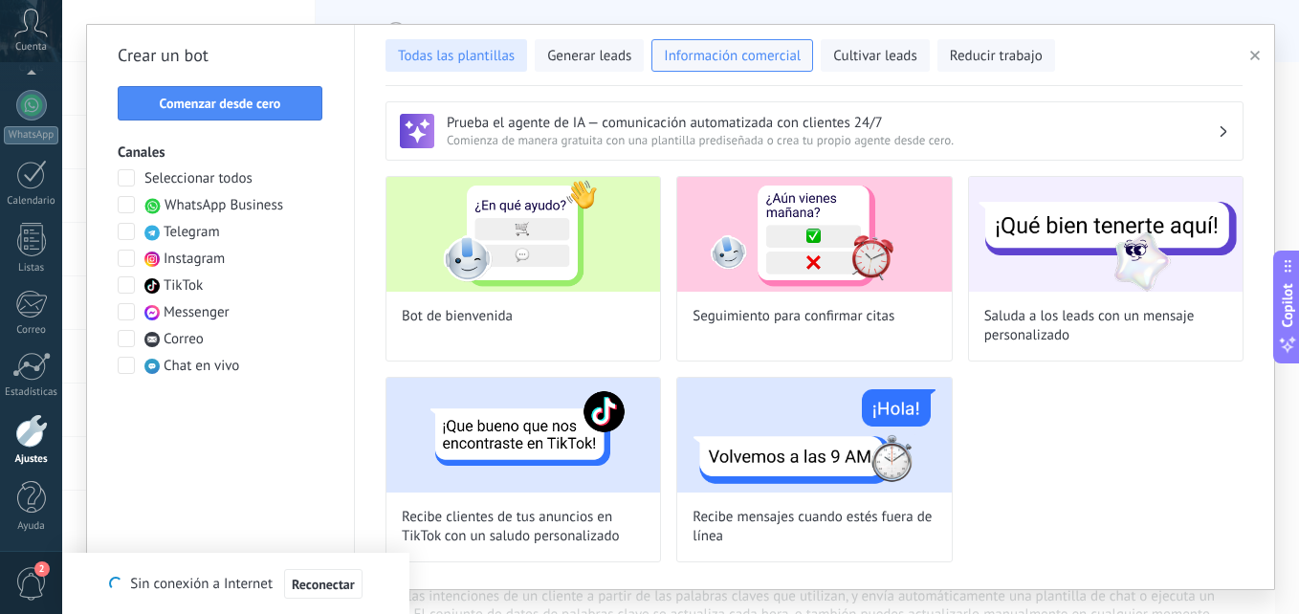
click at [453, 45] on button "Todas las plantillas" at bounding box center [456, 55] width 142 height 33
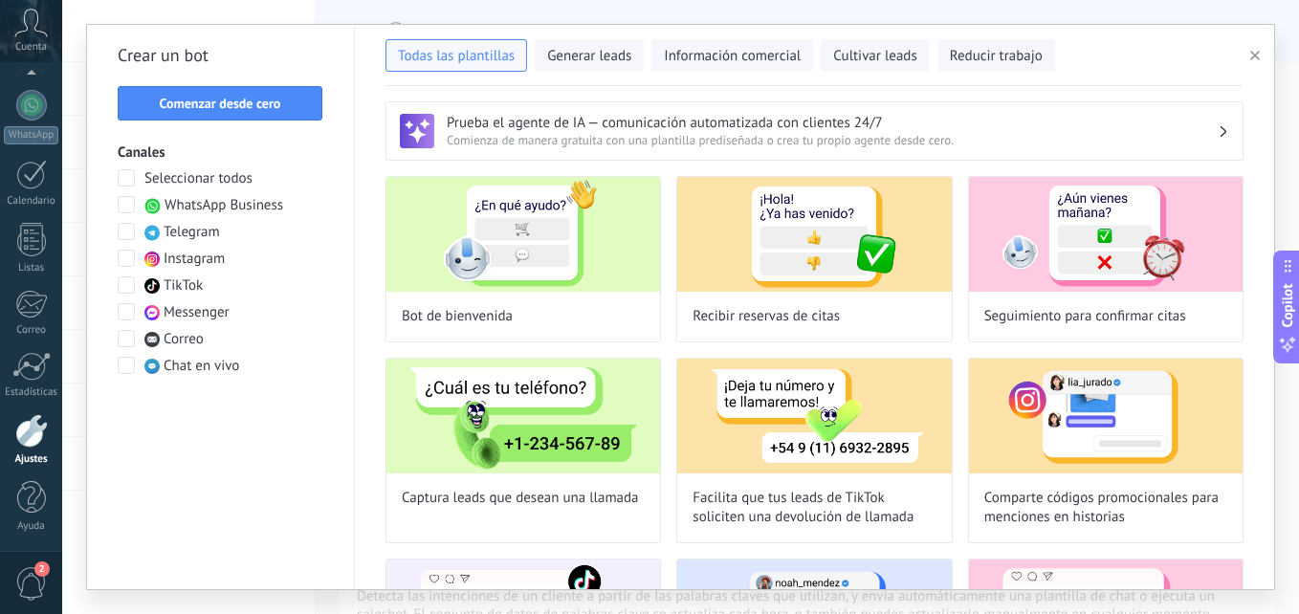
drag, startPoint x: 1266, startPoint y: 166, endPoint x: 1260, endPoint y: 177, distance: 12.5
click at [1260, 177] on div "Prueba el agente de IA — comunicación automatizada con clientes 24/7 Comienza d…" at bounding box center [814, 337] width 919 height 503
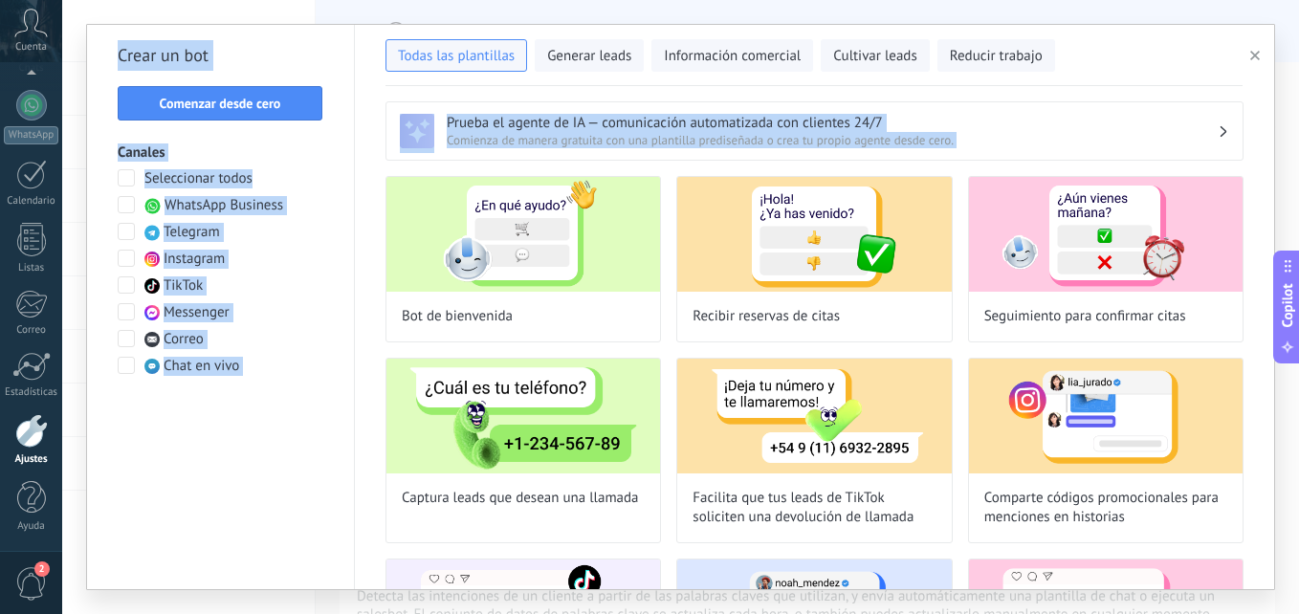
drag, startPoint x: 1275, startPoint y: 158, endPoint x: 1272, endPoint y: 174, distance: 16.5
click at [1272, 174] on div "**********" at bounding box center [680, 307] width 1237 height 614
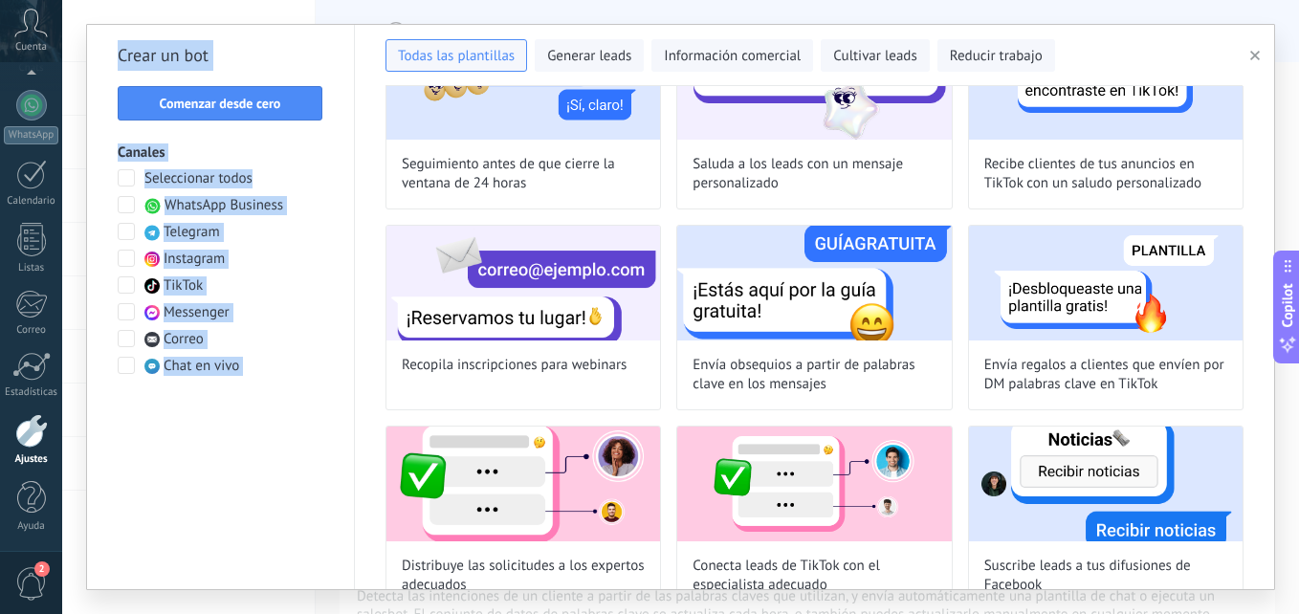
scroll to position [964, 0]
